Goal: Task Accomplishment & Management: Use online tool/utility

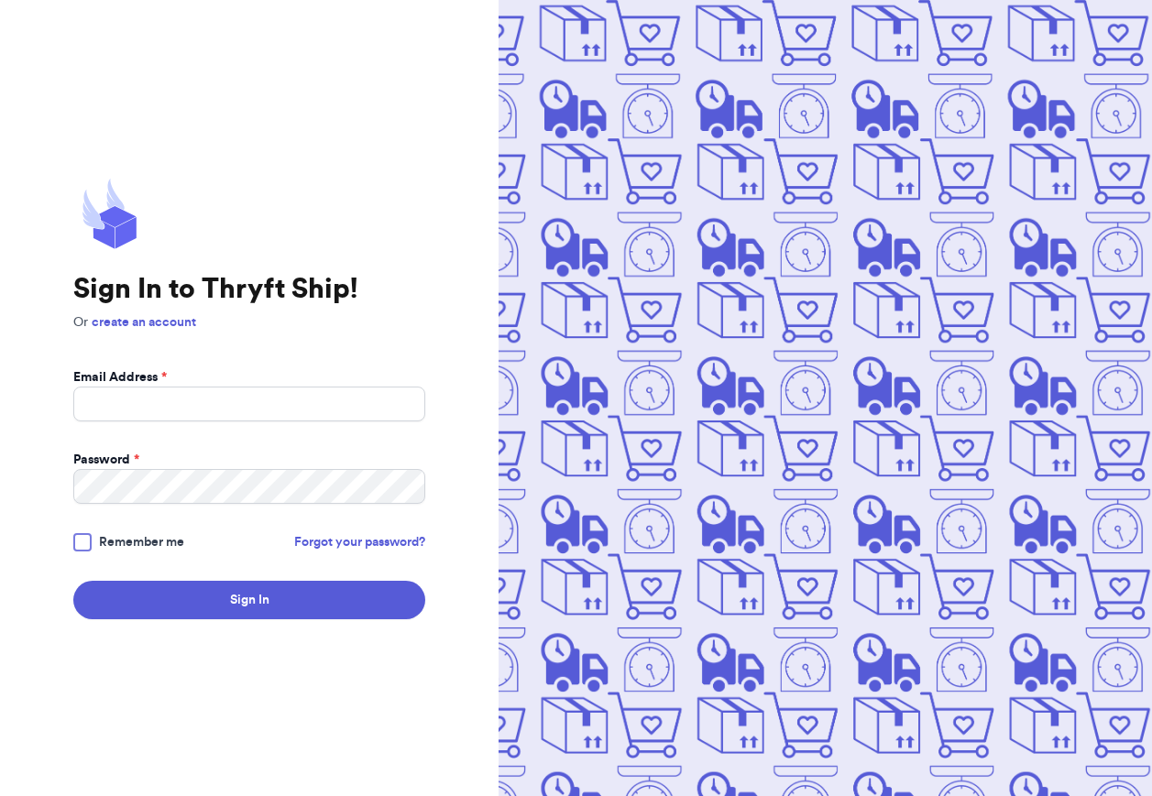
scroll to position [52, 0]
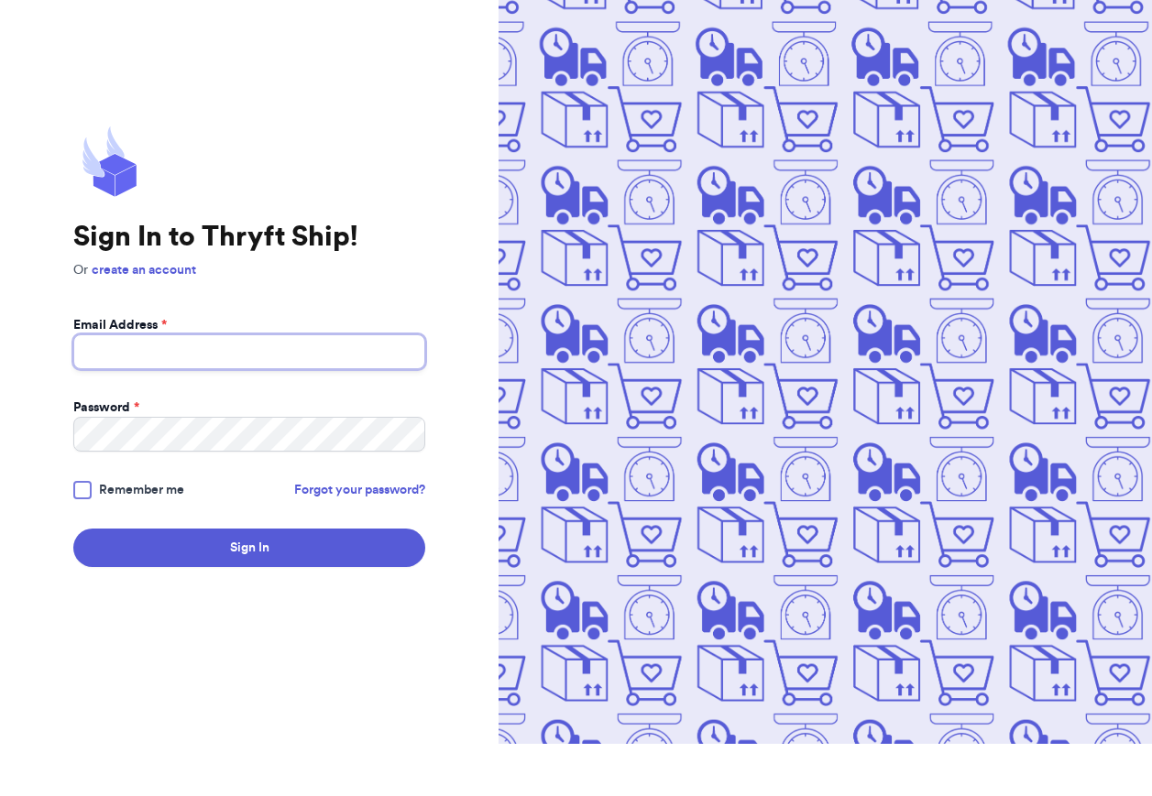
type input "[EMAIL_ADDRESS][DOMAIN_NAME]"
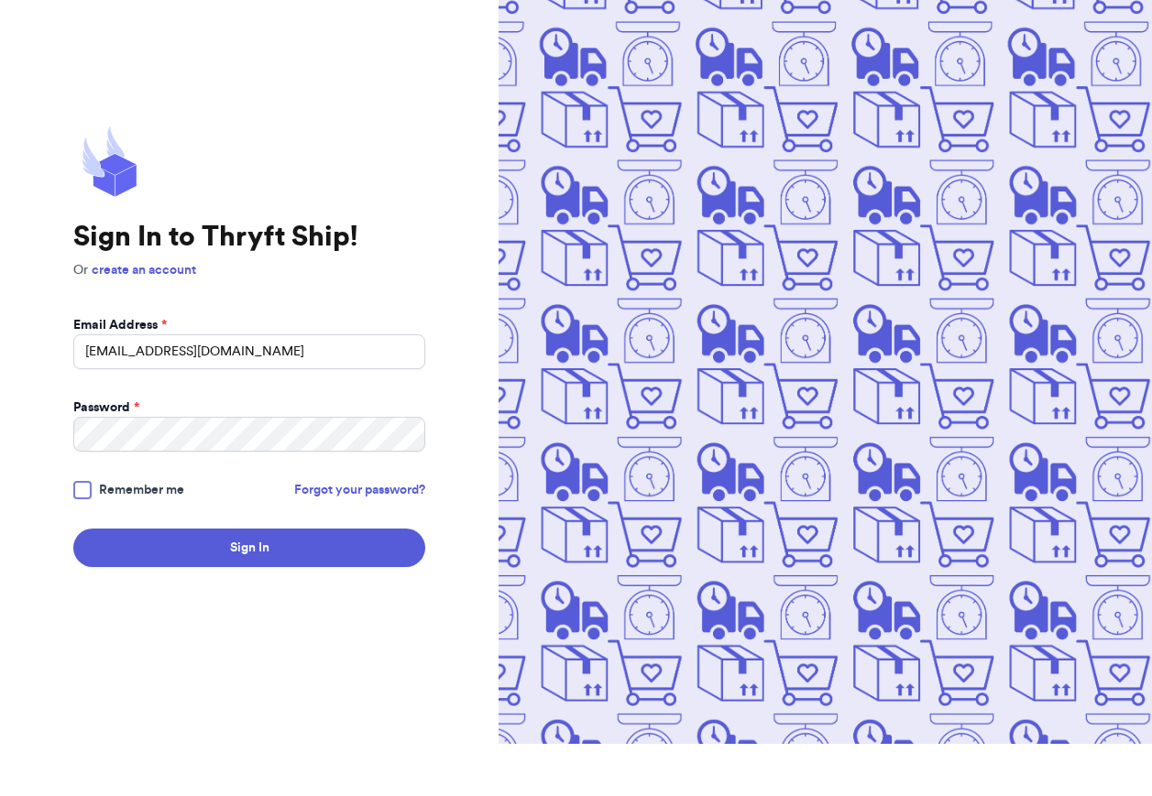
click at [249, 581] on button "Sign In" at bounding box center [249, 600] width 352 height 38
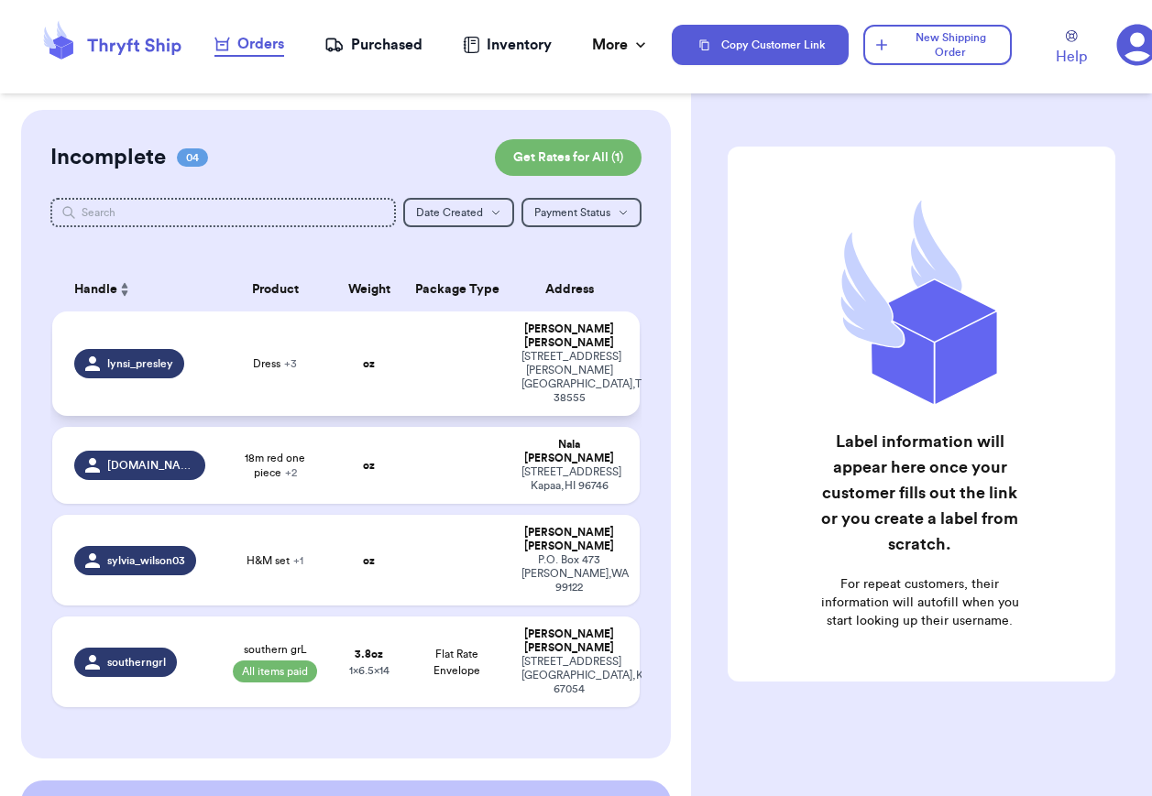
click at [334, 416] on td "oz" at bounding box center [369, 364] width 71 height 104
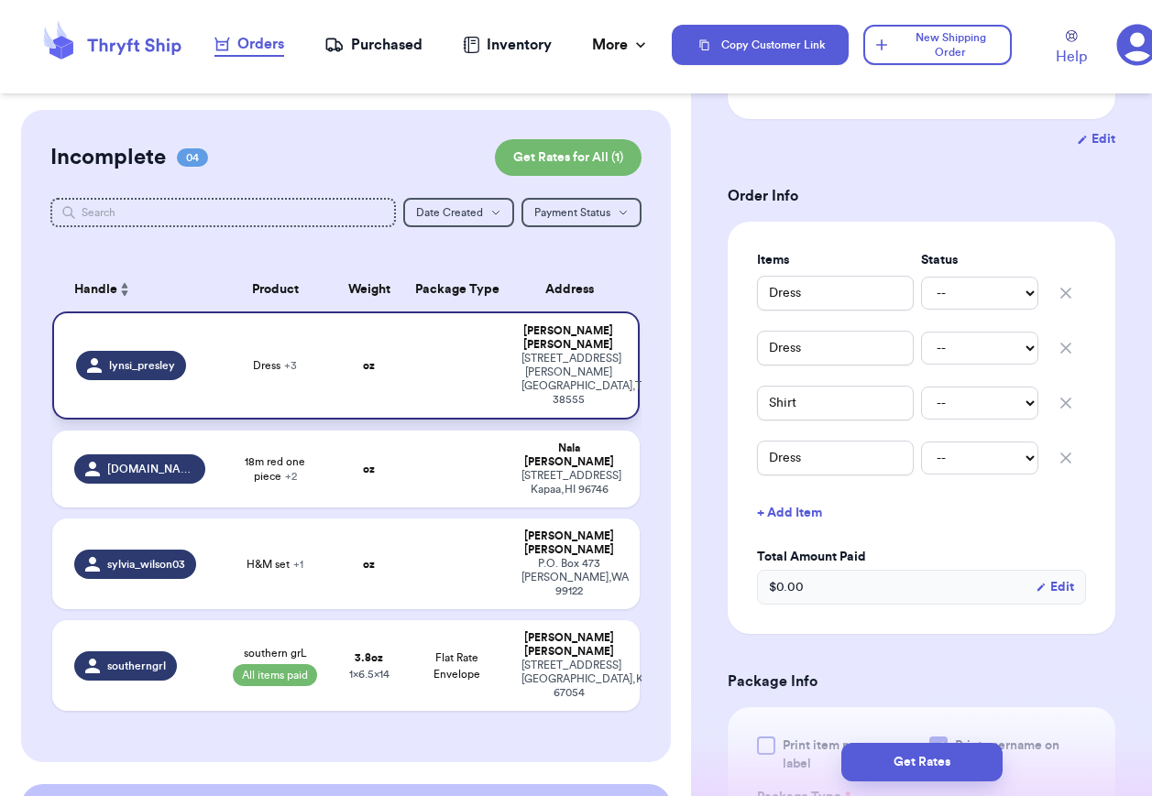
scroll to position [362, 0]
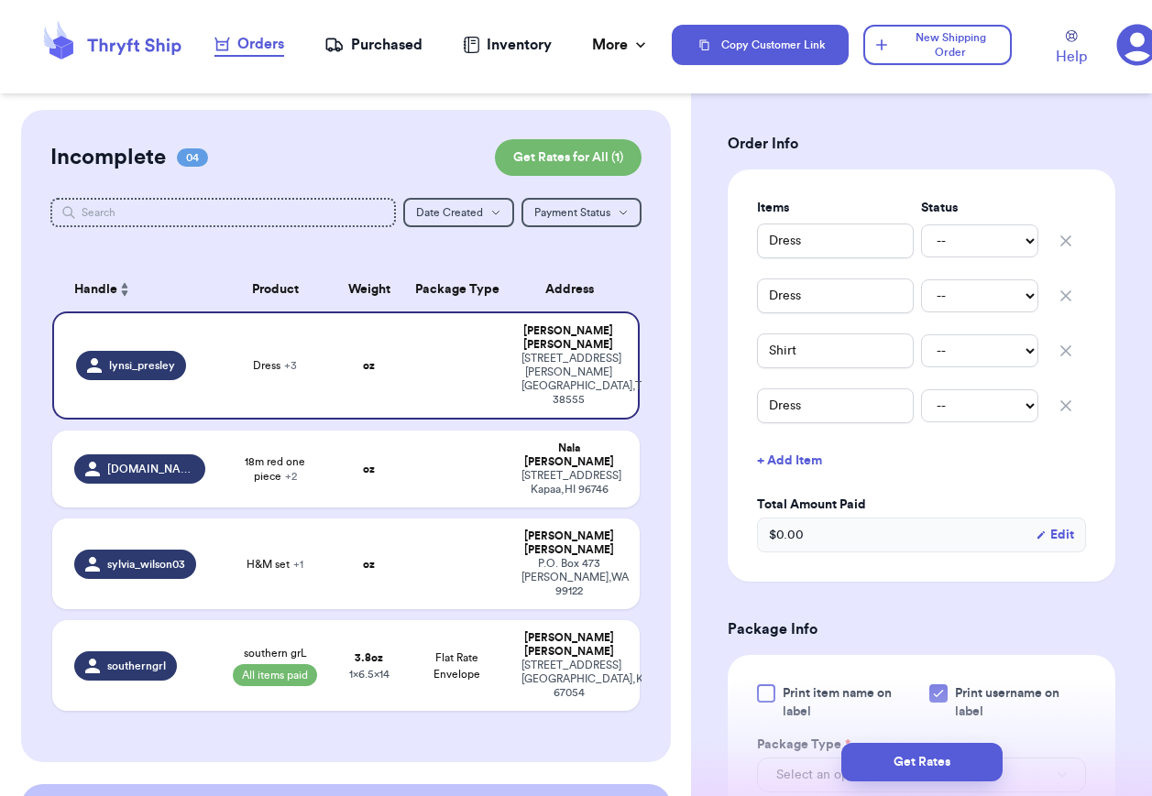
click at [932, 585] on form "Shipping Information Delete Label Customer Info Instagram Handle: [PERSON_NAME]…" at bounding box center [922, 549] width 388 height 1529
click at [1073, 592] on form "Shipping Information Delete Label Customer Info Instagram Handle: [PERSON_NAME]…" at bounding box center [922, 549] width 388 height 1529
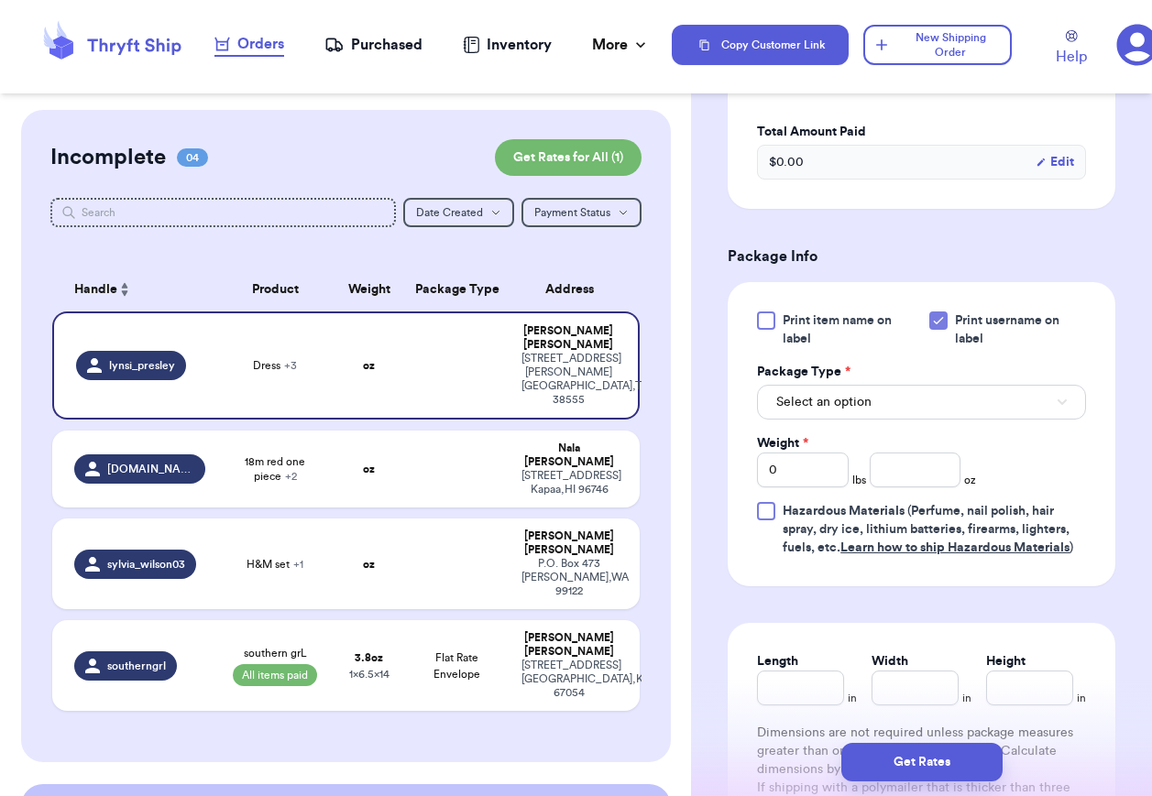
scroll to position [736, 0]
click at [1037, 453] on div "Print item name on label Print username on label Package Type * Select an optio…" at bounding box center [921, 434] width 329 height 246
click at [1051, 458] on div "Print item name on label Print username on label Package Type * Select an optio…" at bounding box center [921, 434] width 329 height 246
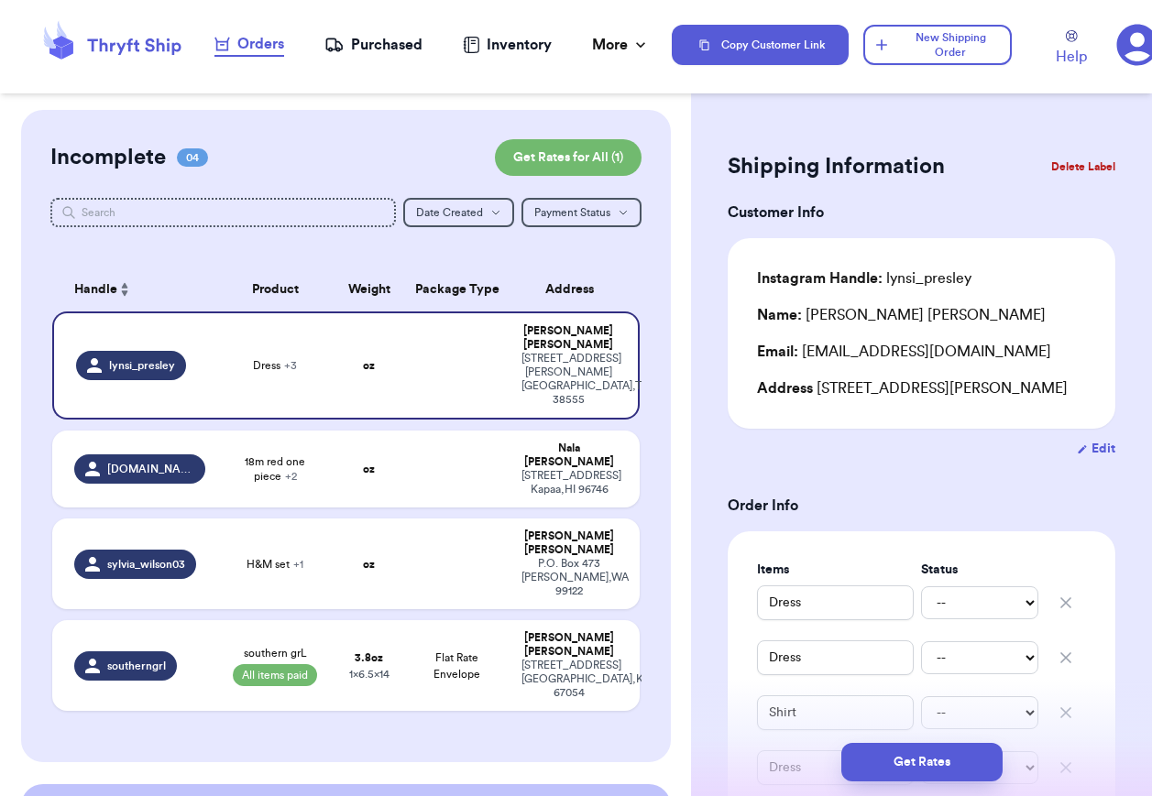
scroll to position [0, 0]
click at [870, 443] on div "Edit" at bounding box center [922, 449] width 388 height 18
click at [883, 443] on div "Edit" at bounding box center [922, 449] width 388 height 18
click at [609, 543] on div "Customer Link New Order Incomplete 04 Get Rates for All ( 1 ) Get Rates for All…" at bounding box center [576, 398] width 1152 height 796
click at [1110, 510] on h3 "Order Info" at bounding box center [922, 506] width 388 height 22
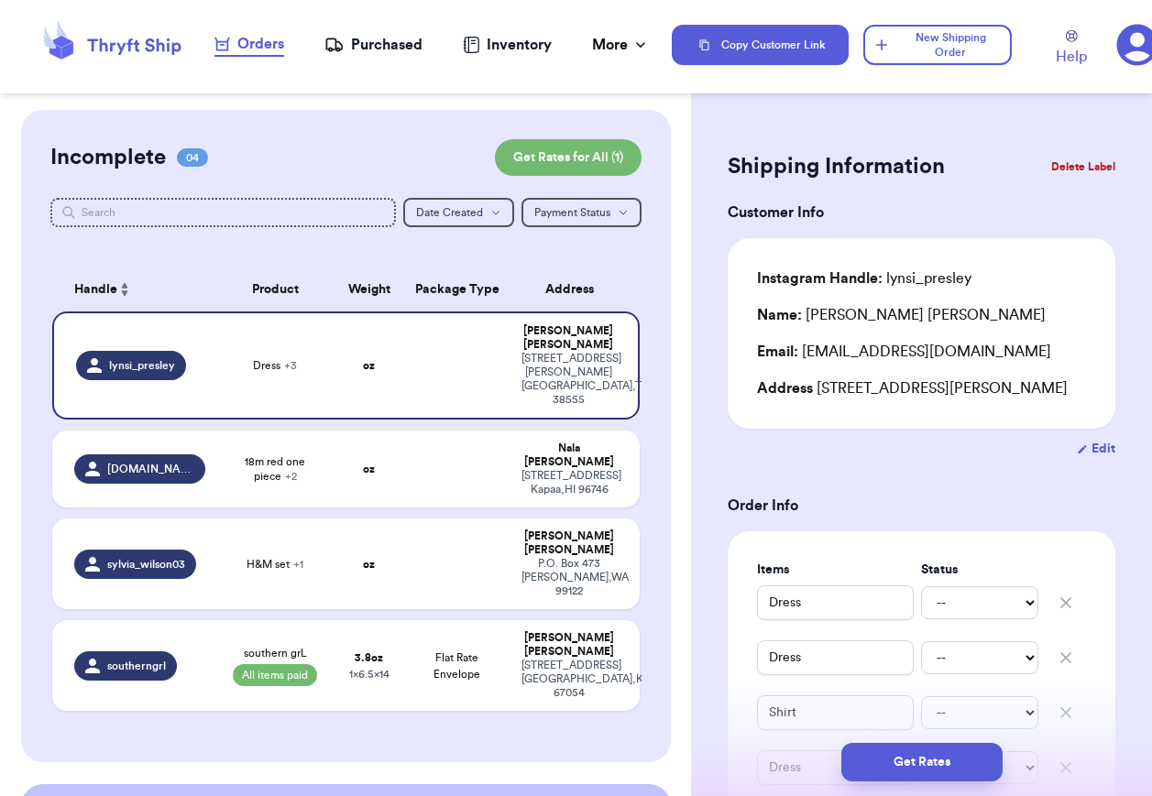
click at [799, 447] on div "Edit" at bounding box center [922, 449] width 388 height 18
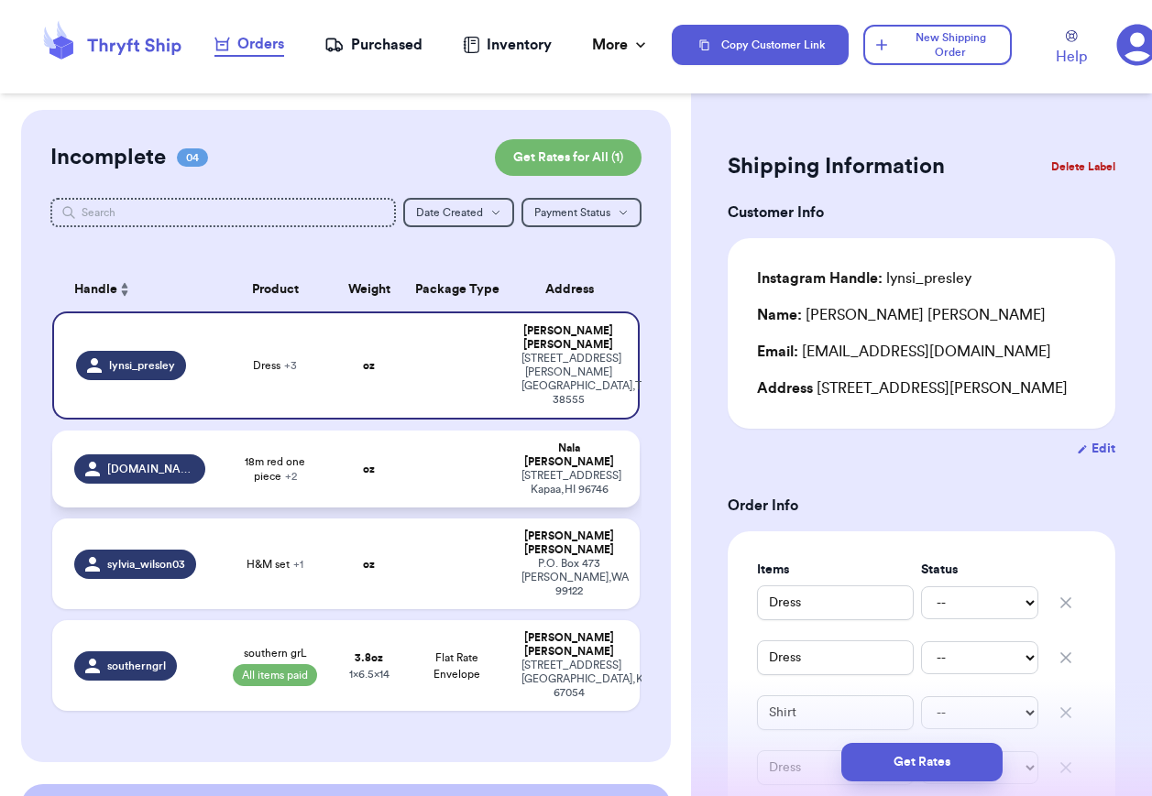
click at [200, 455] on div "[DOMAIN_NAME]" at bounding box center [139, 469] width 131 height 29
type input "18m red one piece"
type input "18m yellow overalls"
type input "4T overalls"
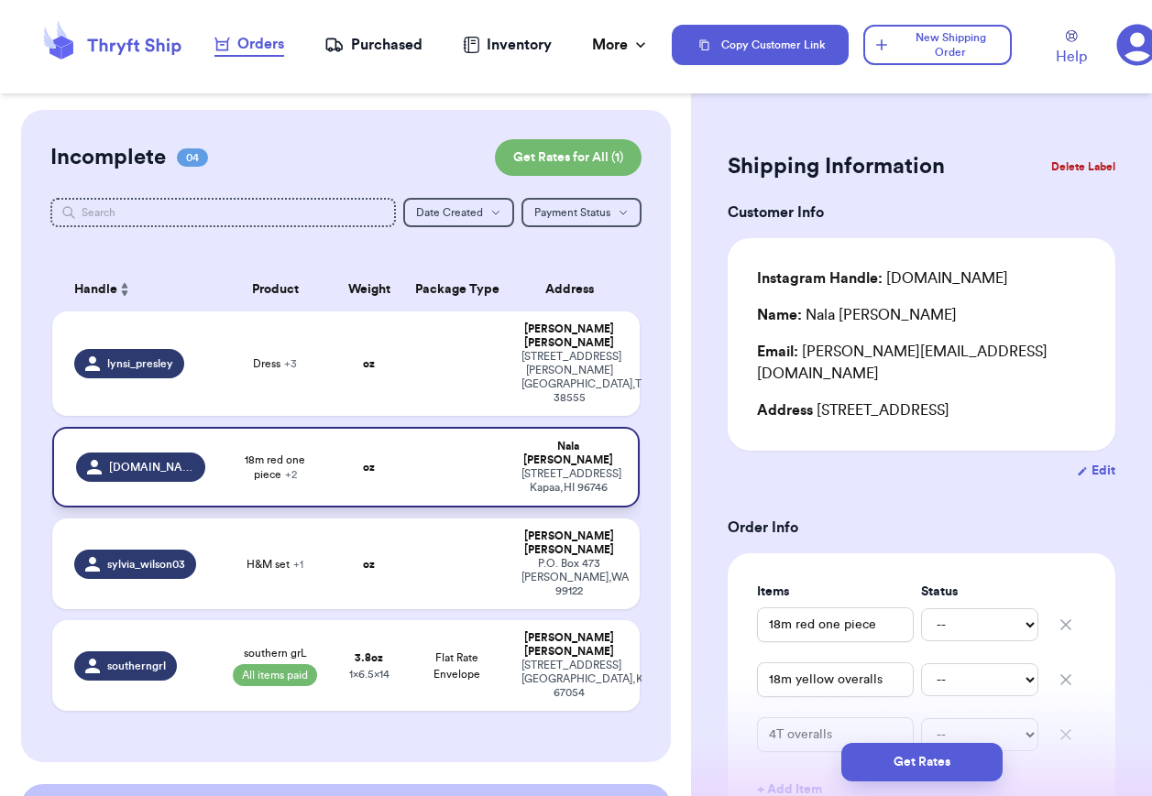
click at [258, 453] on span "18m red one piece + 2" at bounding box center [274, 467] width 95 height 29
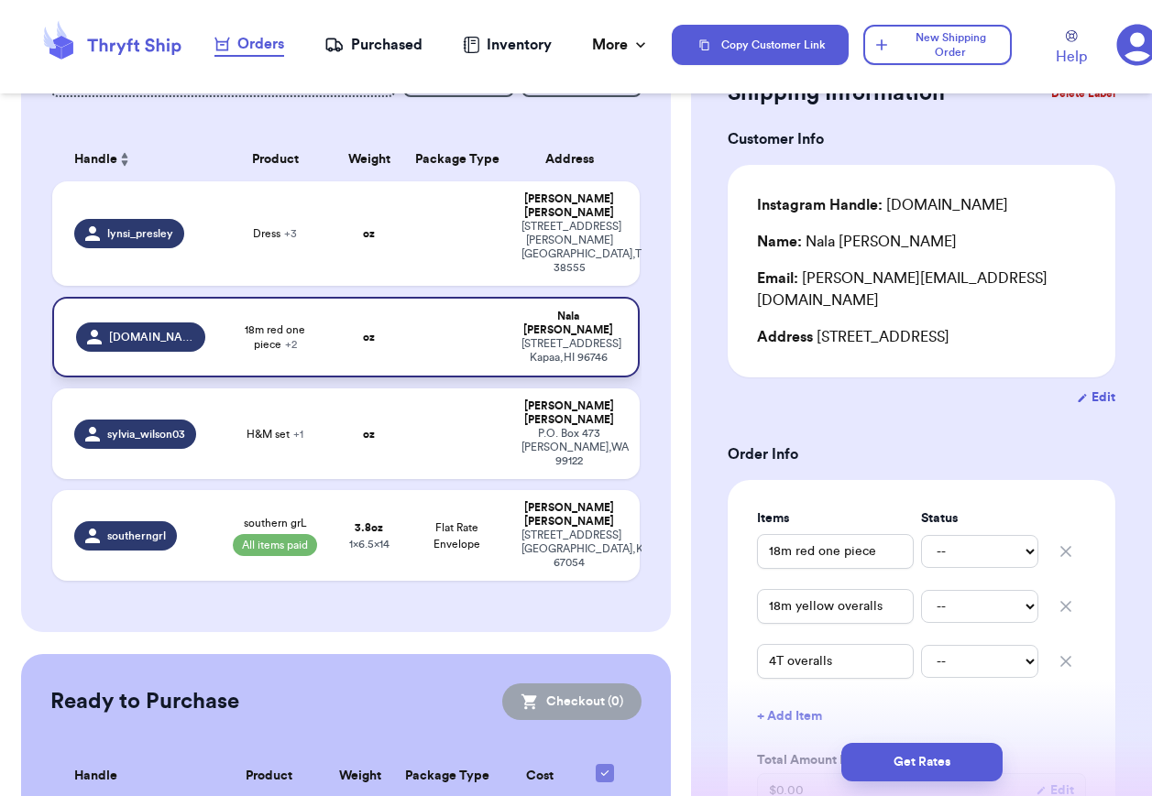
scroll to position [98, 0]
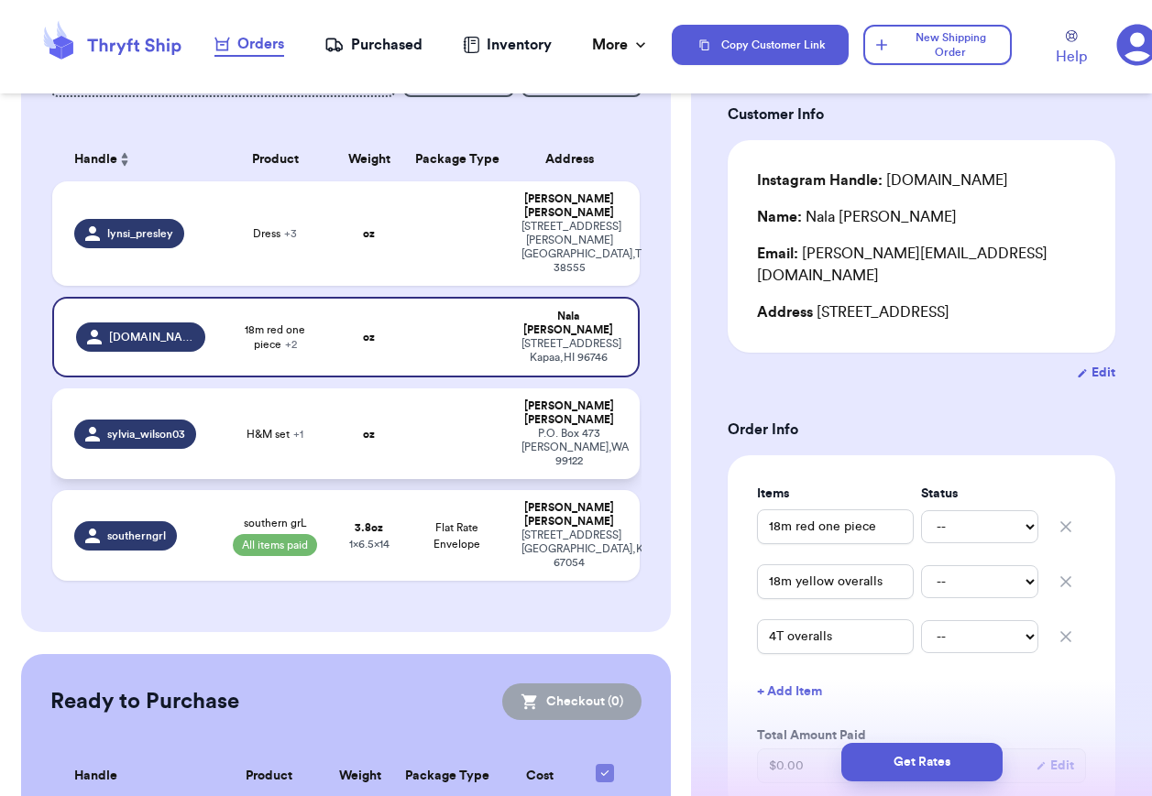
click at [419, 414] on td at bounding box center [456, 434] width 105 height 91
type input "H&M set"
type input "Angou top"
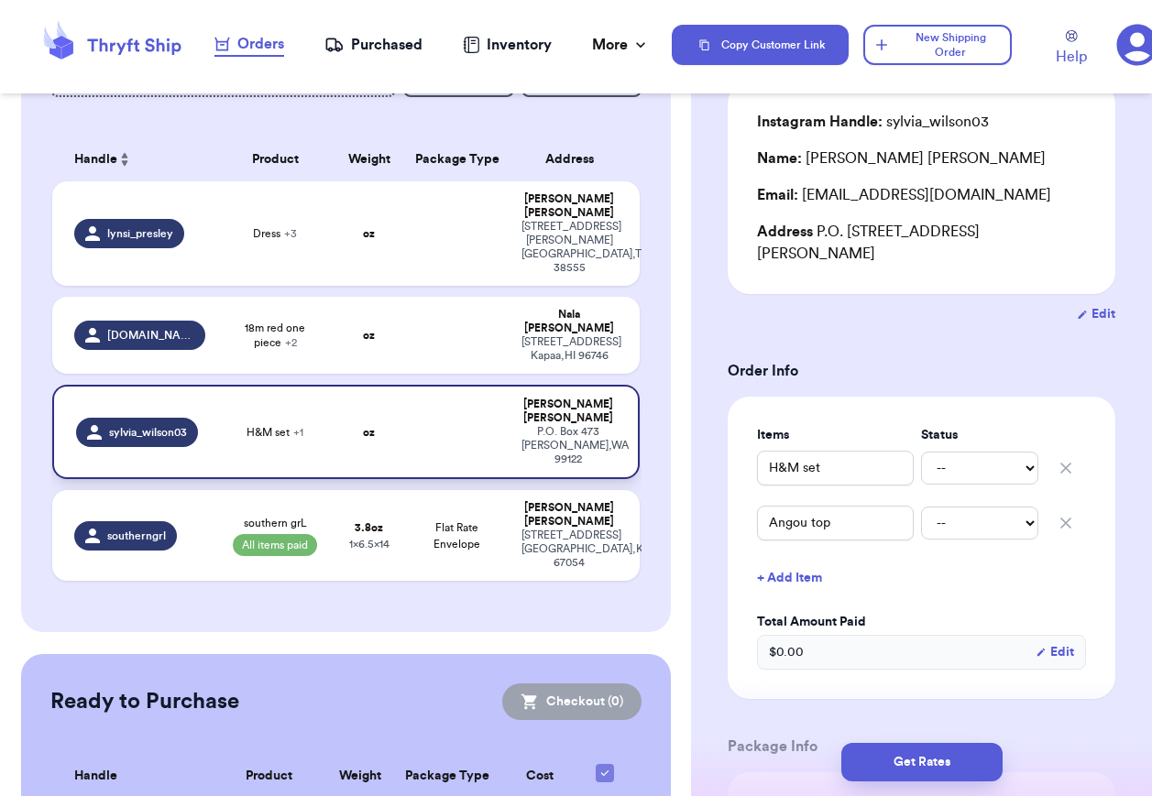
scroll to position [158, 0]
click at [207, 518] on td "southerngrl" at bounding box center [134, 535] width 164 height 91
type input "southern grL"
select select "paid"
type input "3.8"
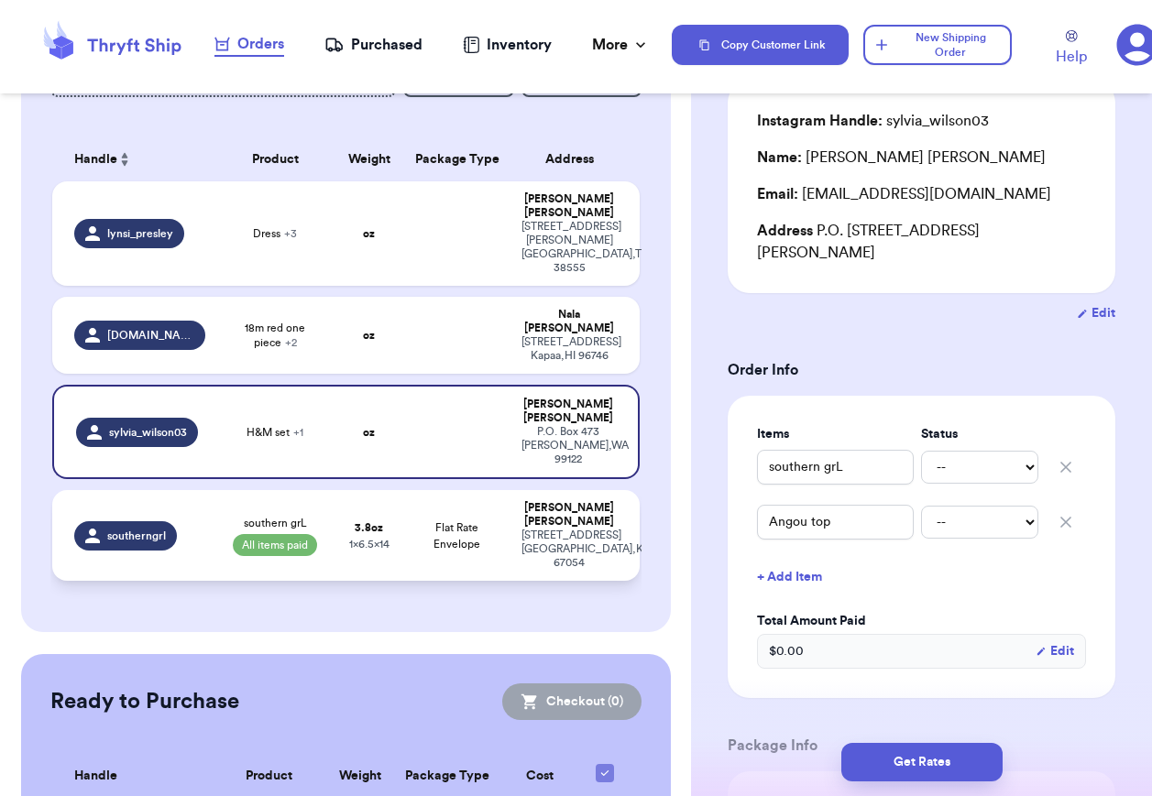
type input "14"
type input "1"
type input "6.5"
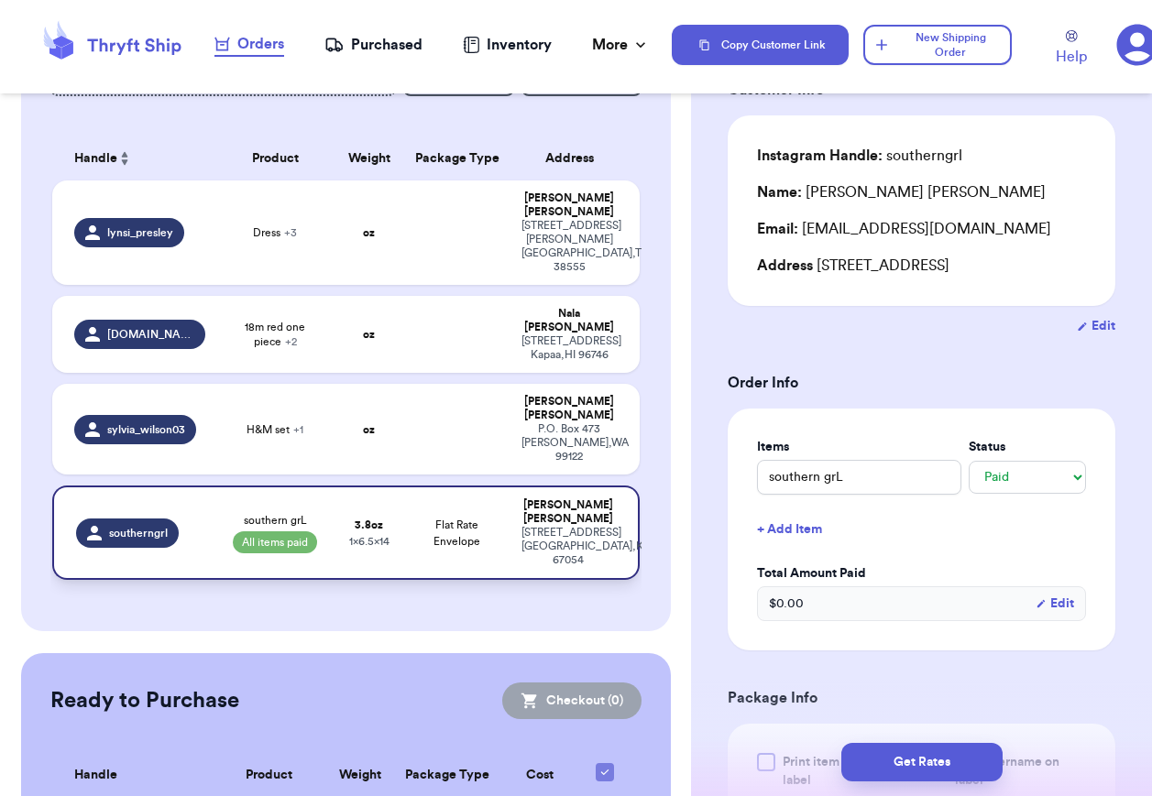
scroll to position [130, 0]
click at [516, 487] on td "[PERSON_NAME] [STREET_ADDRESS]" at bounding box center [574, 534] width 129 height 94
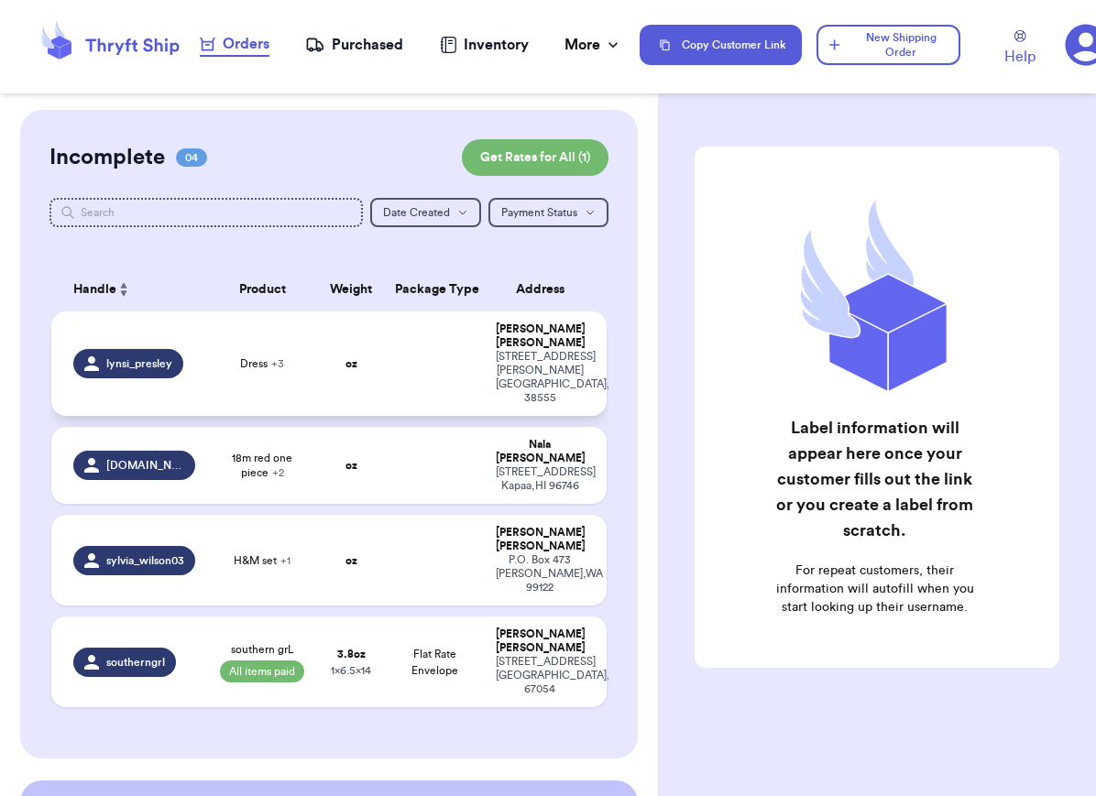
click at [384, 416] on td at bounding box center [434, 364] width 100 height 104
